Goal: Task Accomplishment & Management: Manage account settings

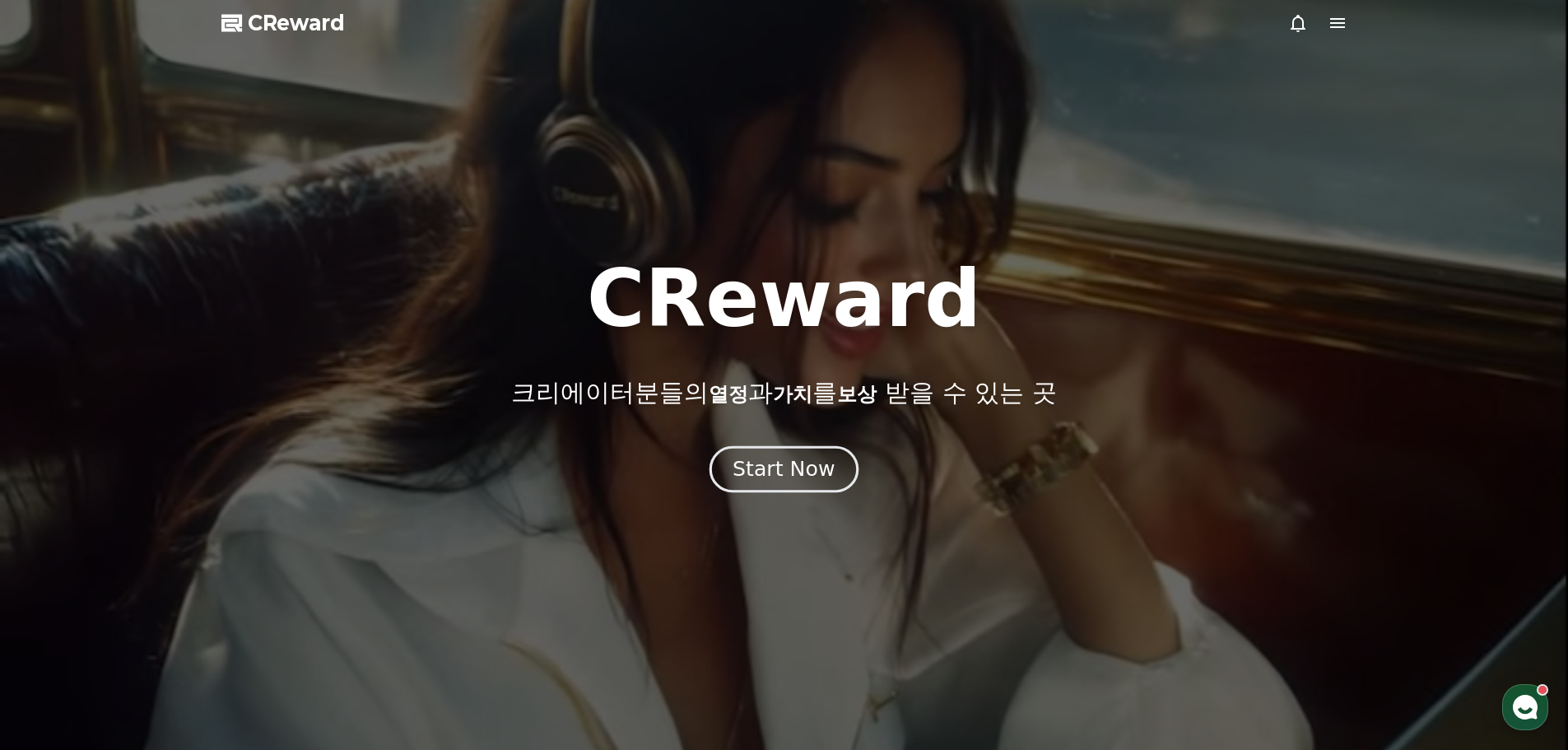
click at [819, 472] on div "Start Now" at bounding box center [784, 469] width 102 height 28
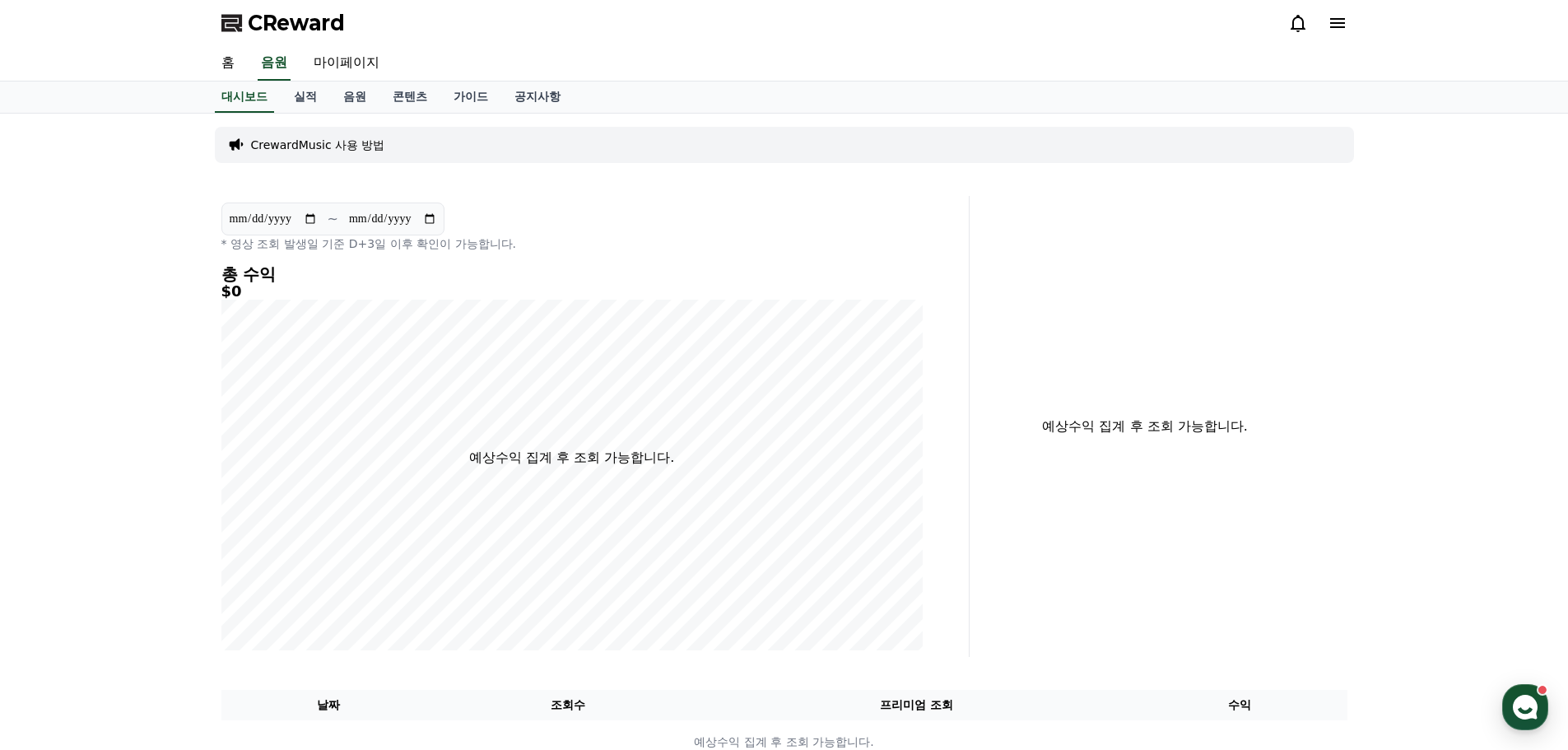
click at [1350, 25] on div "CReward" at bounding box center [784, 23] width 1152 height 46
click at [1343, 22] on icon at bounding box center [1337, 23] width 20 height 20
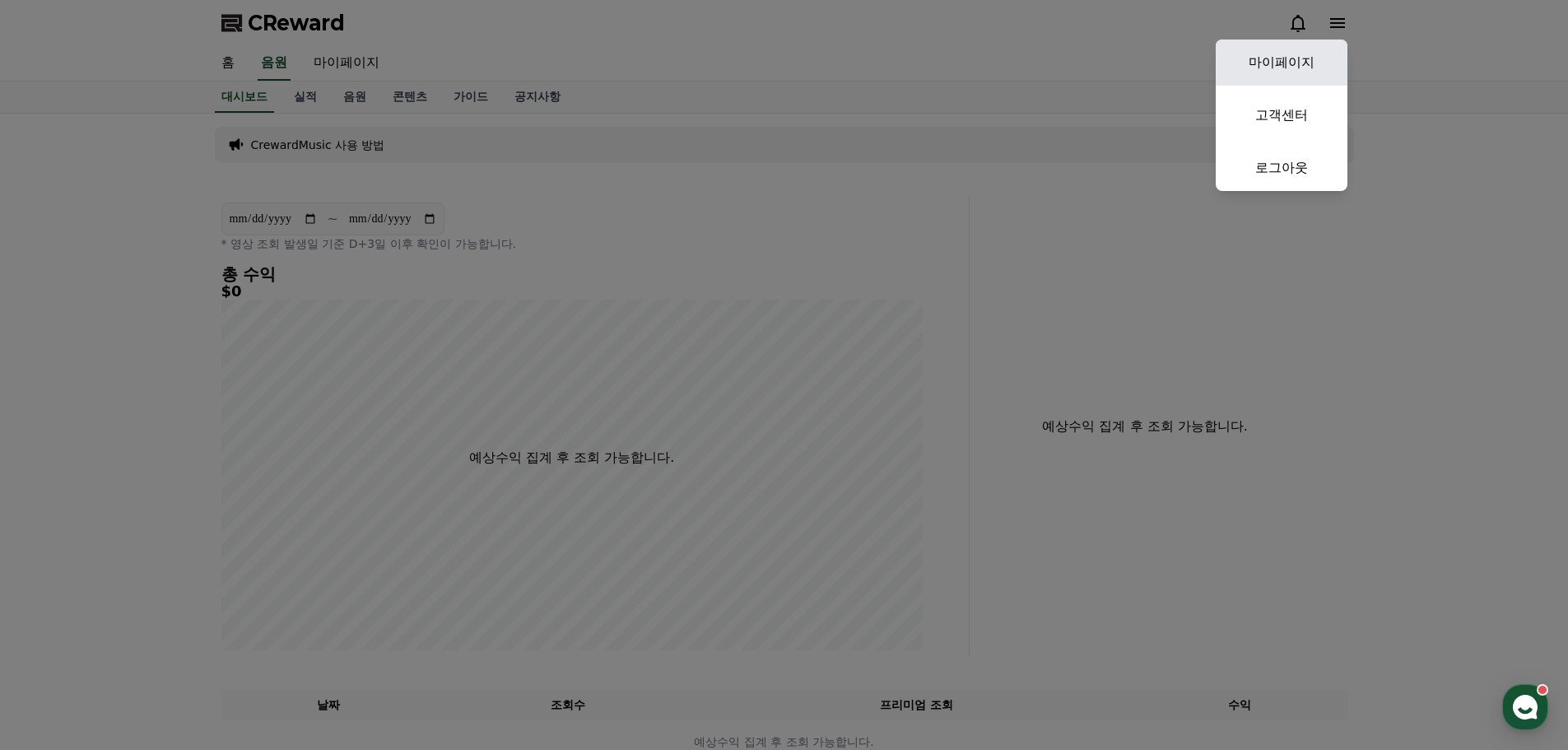
click at [1303, 60] on link "마이페이지" at bounding box center [1281, 62] width 132 height 46
select select "**********"
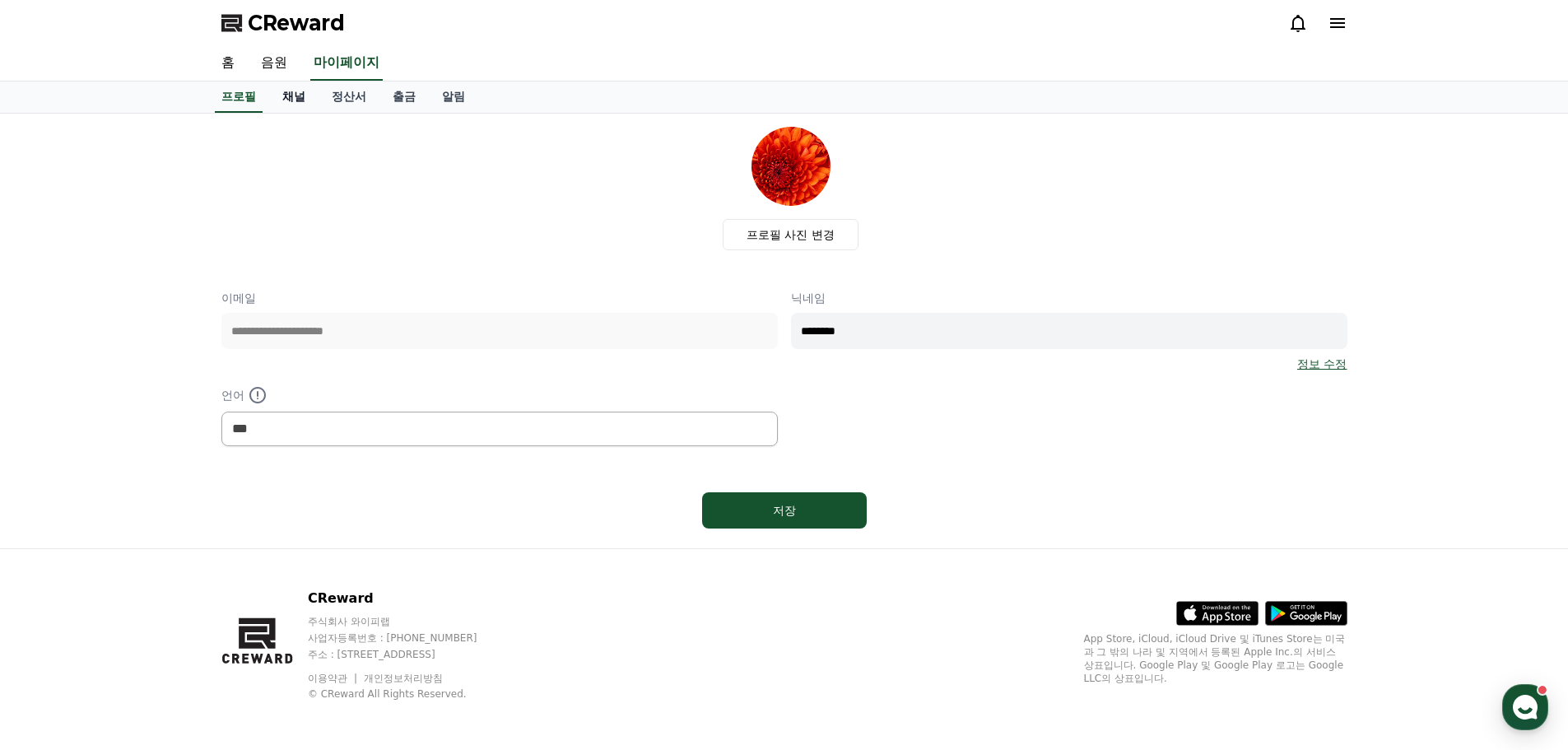
click at [299, 99] on link "채널" at bounding box center [294, 97] width 49 height 31
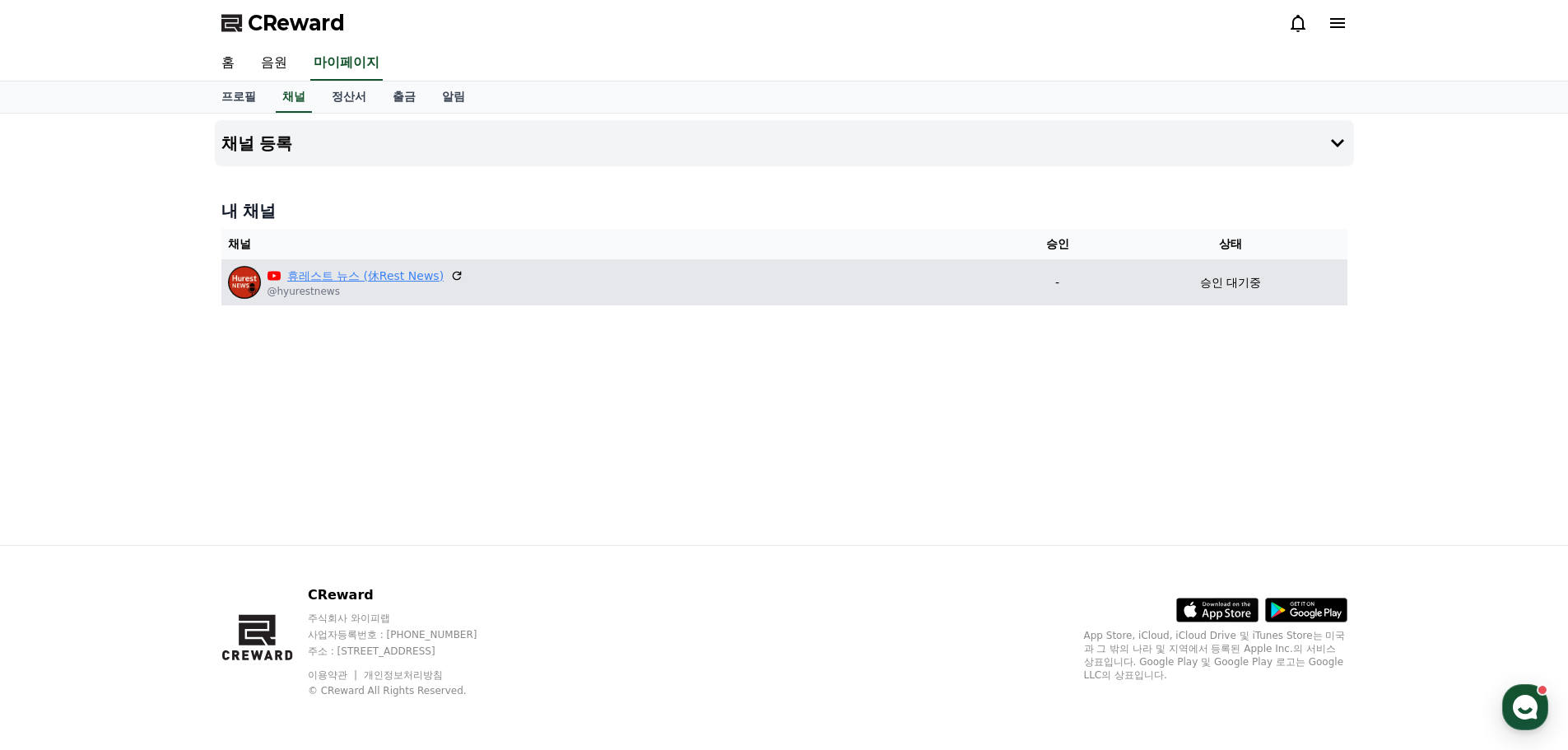
click at [342, 273] on link "휴레스트 뉴스 (休Rest News)" at bounding box center [366, 276] width 157 height 17
